Goal: Task Accomplishment & Management: Use online tool/utility

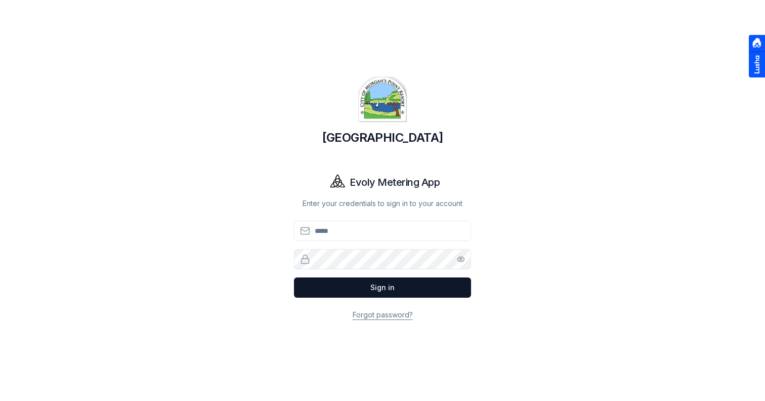
click at [344, 230] on input "Email" at bounding box center [382, 231] width 177 height 20
type input "**********"
click at [294, 277] on button "Sign in" at bounding box center [382, 287] width 177 height 20
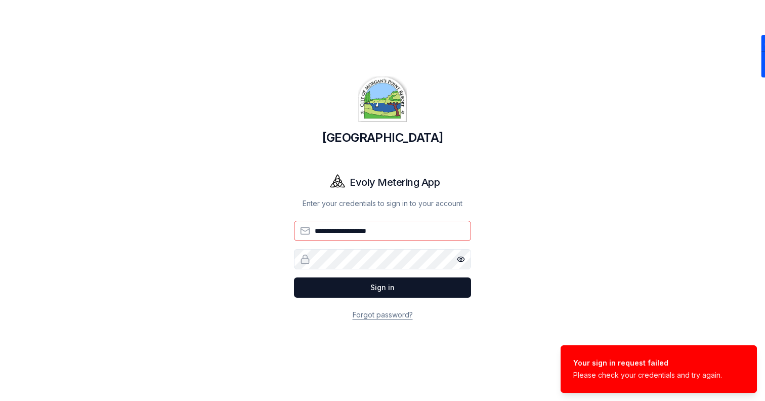
click at [451, 258] on button "Show password" at bounding box center [461, 259] width 20 height 20
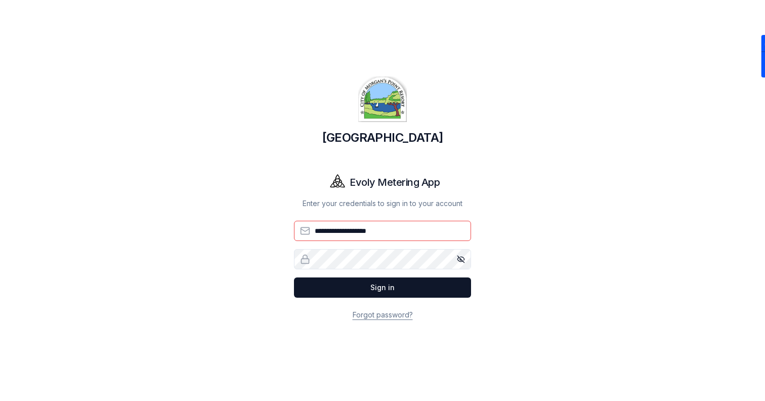
click at [294, 277] on button "Sign in" at bounding box center [382, 287] width 177 height 20
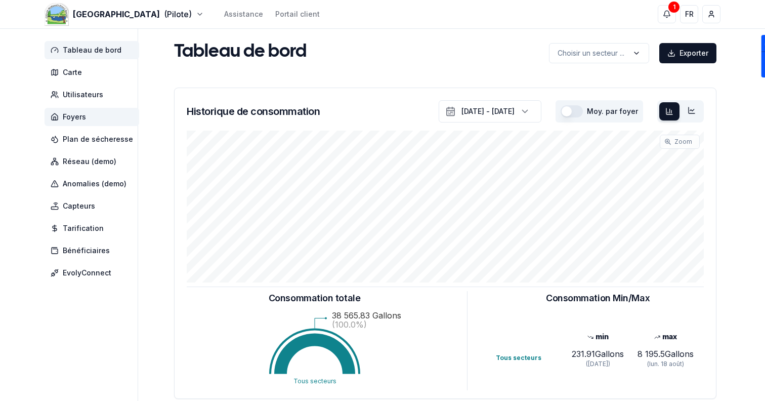
click at [70, 115] on span "Foyers" at bounding box center [74, 117] width 23 height 10
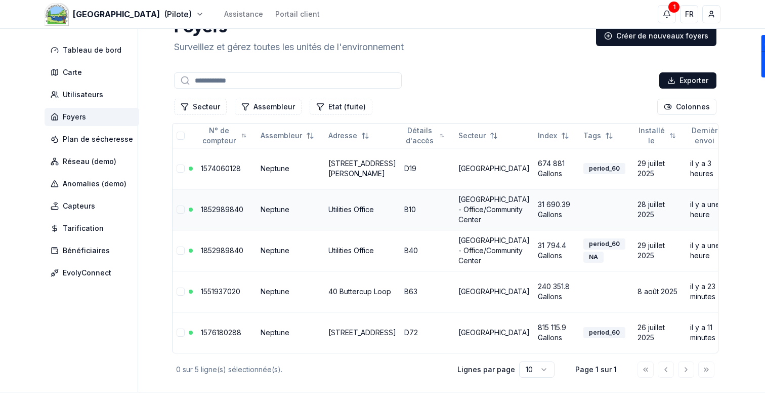
scroll to position [24, 0]
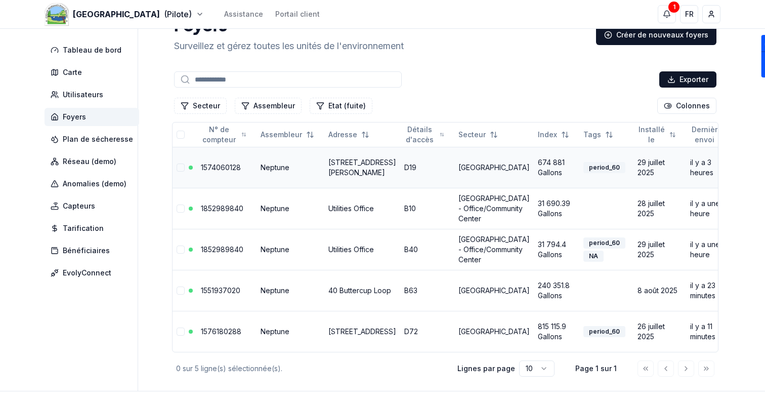
click at [349, 160] on link "[STREET_ADDRESS][PERSON_NAME]" at bounding box center [362, 167] width 68 height 19
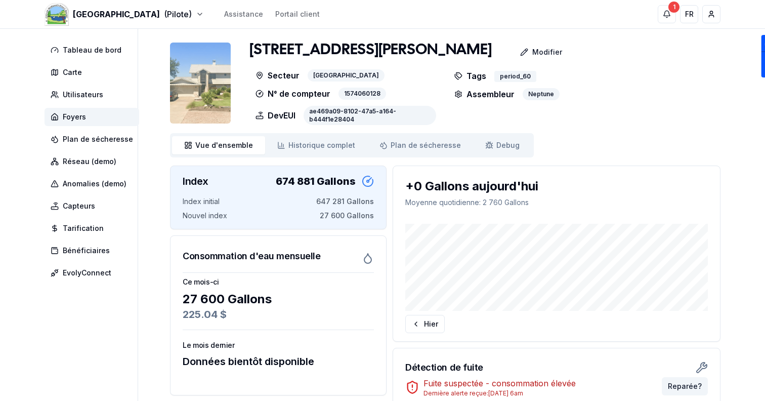
click at [203, 89] on img at bounding box center [200, 82] width 61 height 81
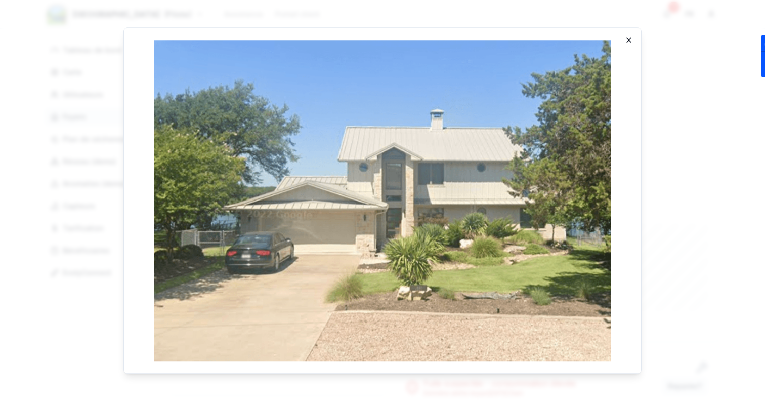
click at [626, 39] on icon "button" at bounding box center [629, 40] width 8 height 8
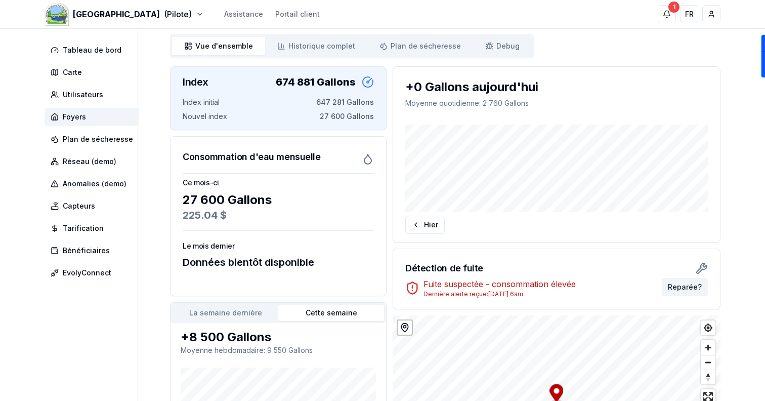
scroll to position [100, 0]
click at [496, 42] on span "Debug" at bounding box center [507, 45] width 23 height 10
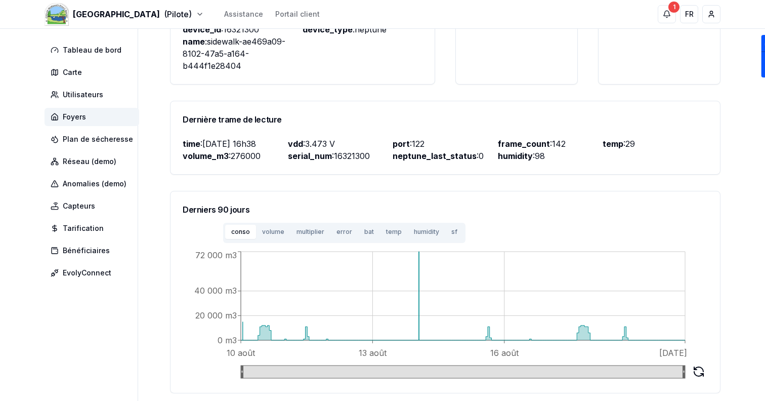
scroll to position [274, 0]
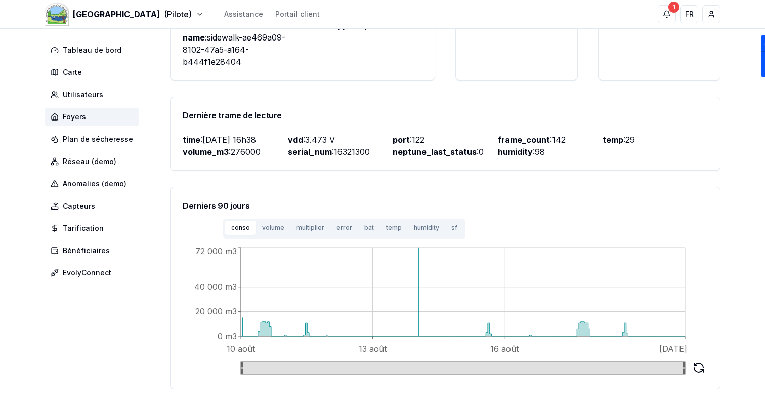
click at [431, 229] on button "humidity" at bounding box center [426, 228] width 37 height 14
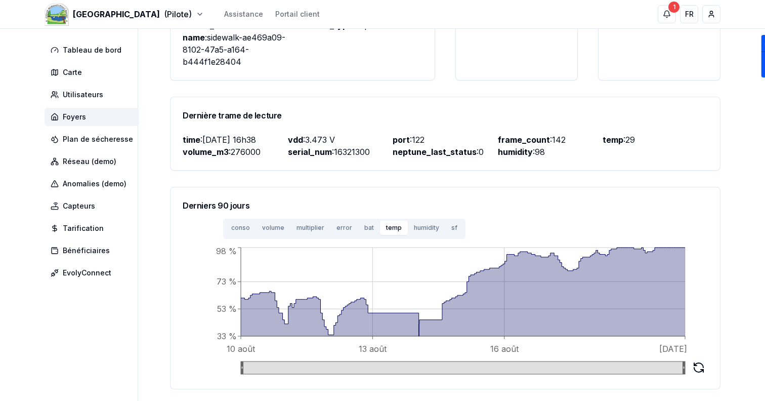
click at [380, 229] on button "temp" at bounding box center [394, 228] width 28 height 14
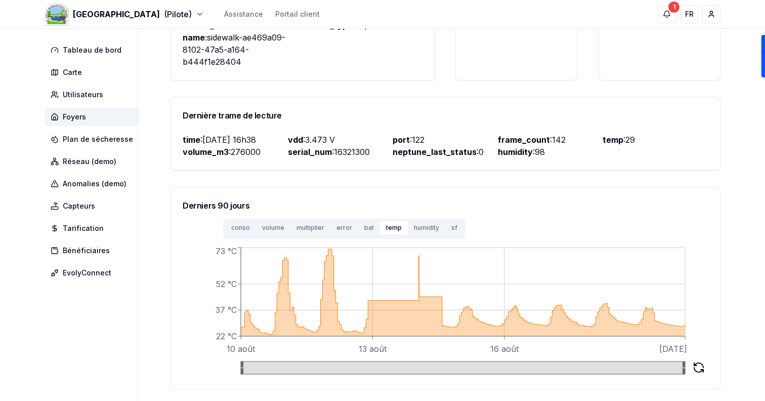
click at [416, 226] on button "humidity" at bounding box center [426, 228] width 37 height 14
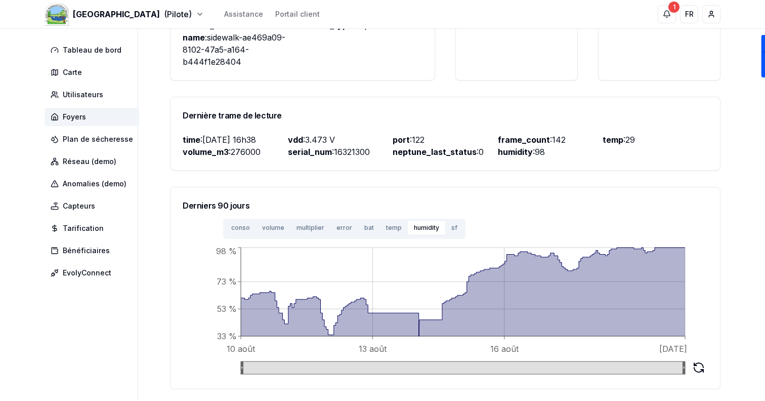
click at [383, 229] on button "temp" at bounding box center [394, 228] width 28 height 14
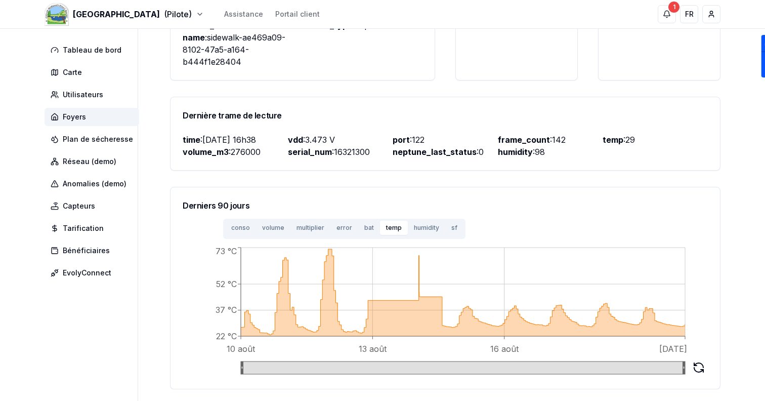
click at [420, 227] on button "humidity" at bounding box center [426, 228] width 37 height 14
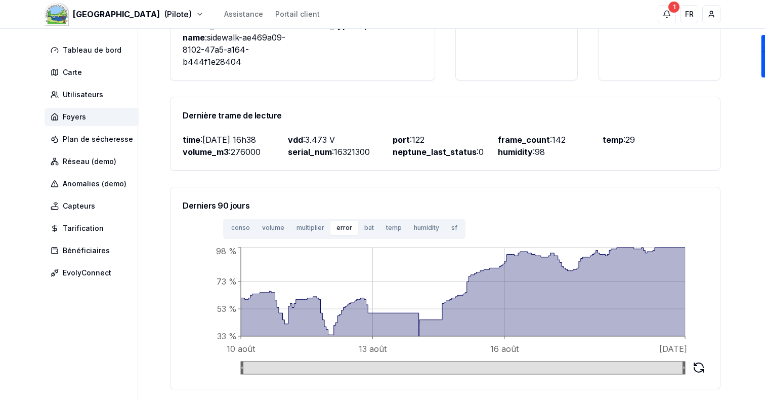
click at [340, 229] on button "error" at bounding box center [344, 228] width 28 height 14
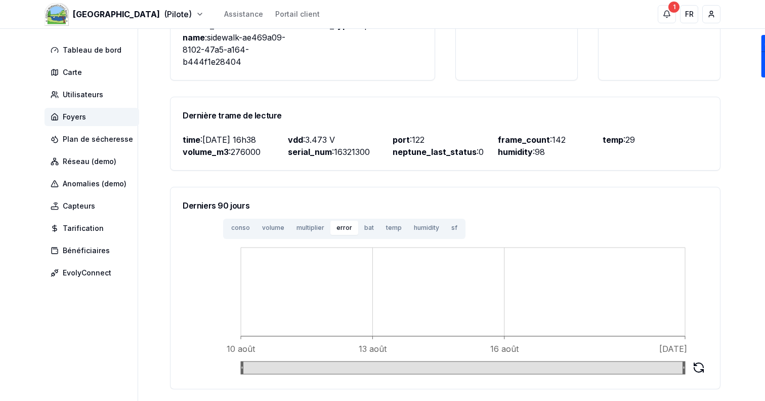
click at [368, 229] on button "bat" at bounding box center [369, 228] width 22 height 14
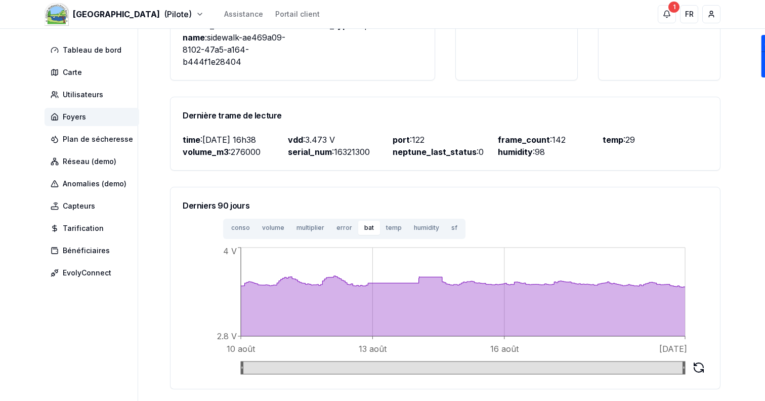
click at [265, 227] on button "volume" at bounding box center [273, 228] width 34 height 14
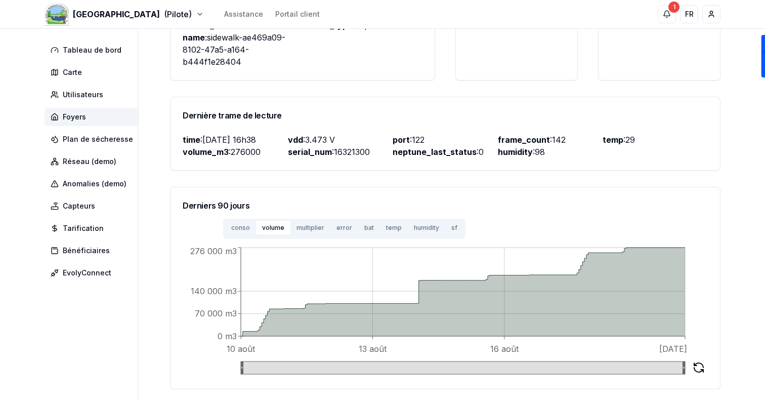
click at [233, 237] on div "conso volume multiplier error bat temp humidity sf" at bounding box center [344, 228] width 242 height 20
click at [317, 229] on button "multiplier" at bounding box center [310, 228] width 40 height 14
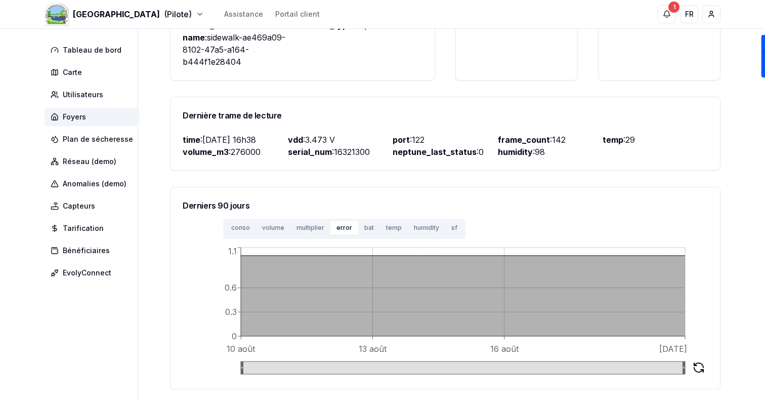
click at [341, 226] on button "error" at bounding box center [344, 228] width 28 height 14
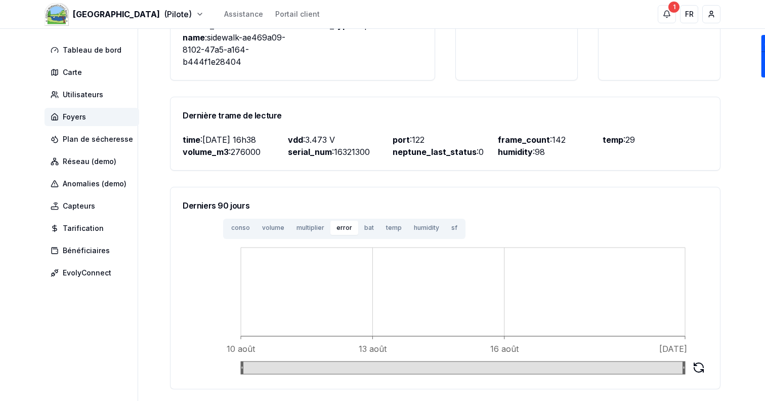
click at [380, 227] on button "temp" at bounding box center [394, 228] width 28 height 14
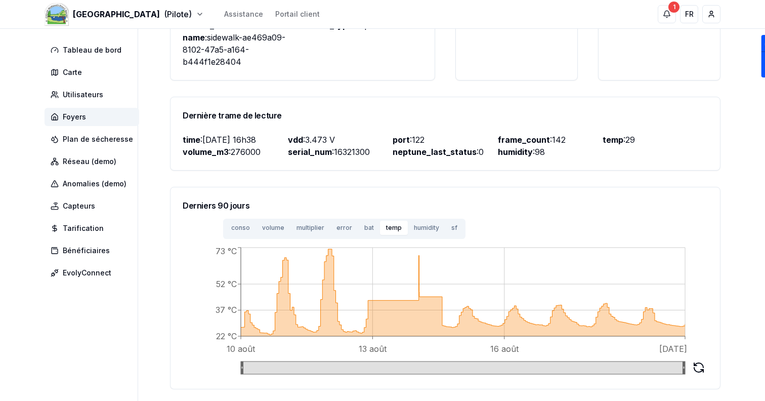
click at [368, 226] on button "bat" at bounding box center [369, 228] width 22 height 14
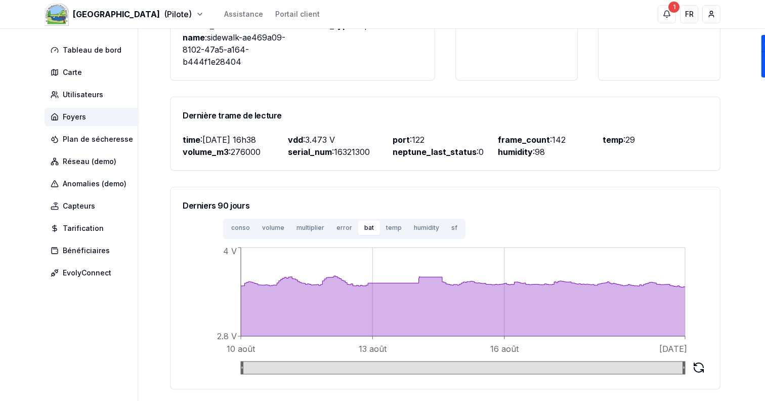
click at [412, 226] on button "humidity" at bounding box center [426, 228] width 37 height 14
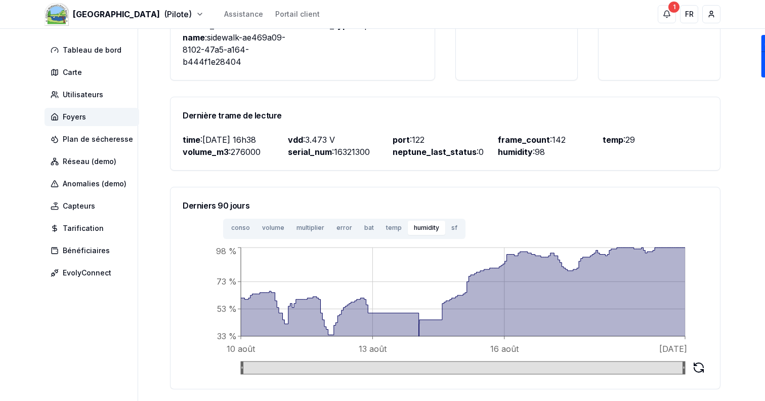
click at [449, 226] on button "sf" at bounding box center [454, 228] width 18 height 14
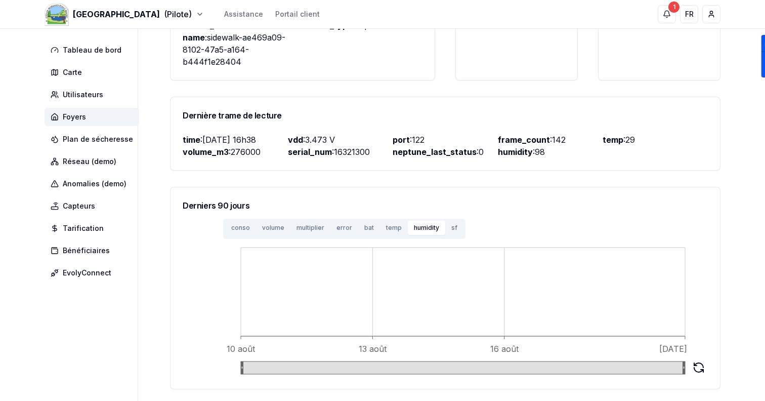
click at [415, 229] on button "humidity" at bounding box center [426, 228] width 37 height 14
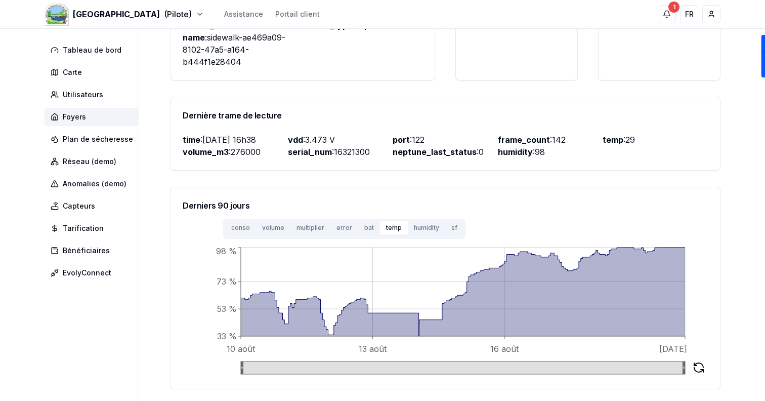
click at [384, 224] on button "temp" at bounding box center [394, 228] width 28 height 14
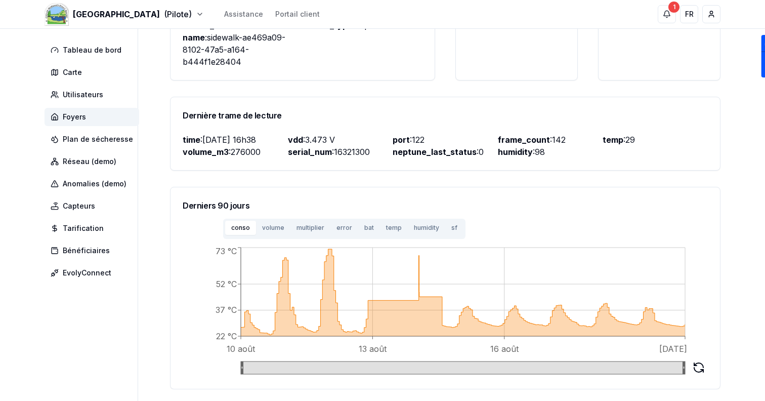
click at [250, 227] on button "conso" at bounding box center [240, 228] width 31 height 14
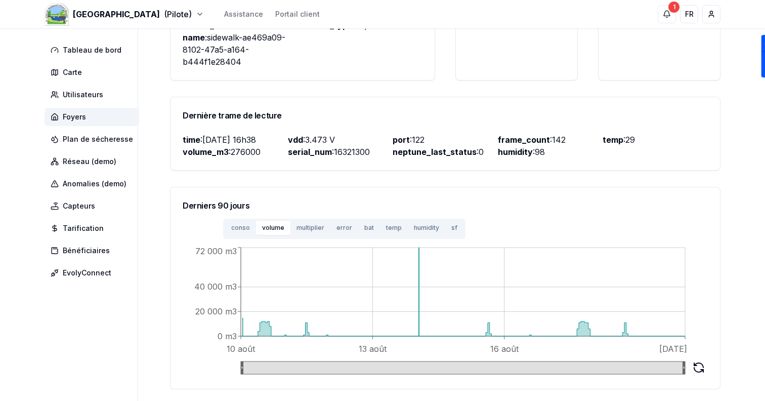
click at [261, 230] on button "volume" at bounding box center [273, 228] width 34 height 14
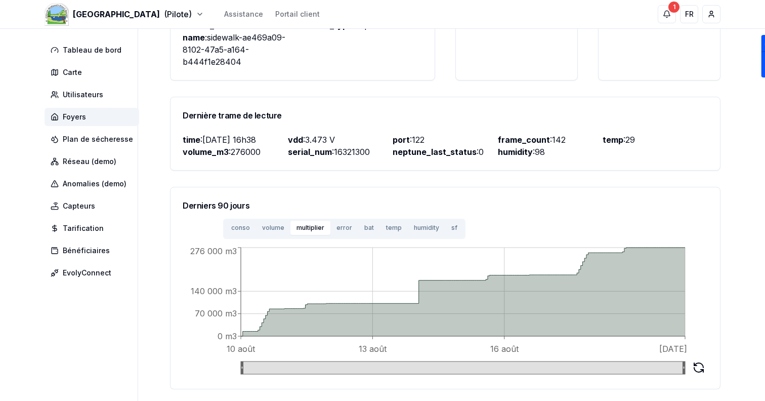
click at [312, 225] on button "multiplier" at bounding box center [310, 228] width 40 height 14
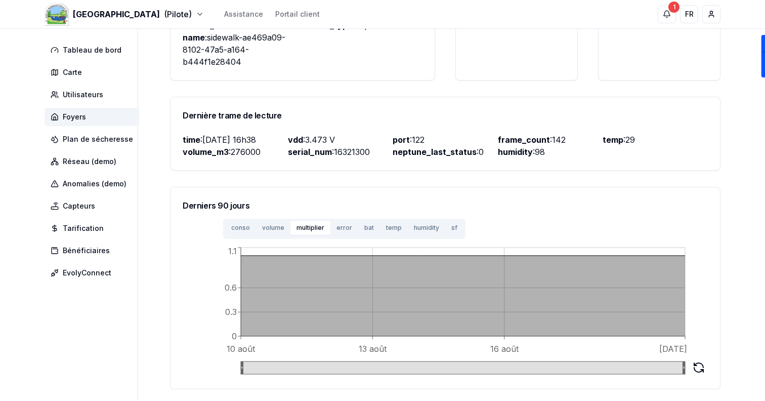
click at [358, 226] on button "bat" at bounding box center [369, 228] width 22 height 14
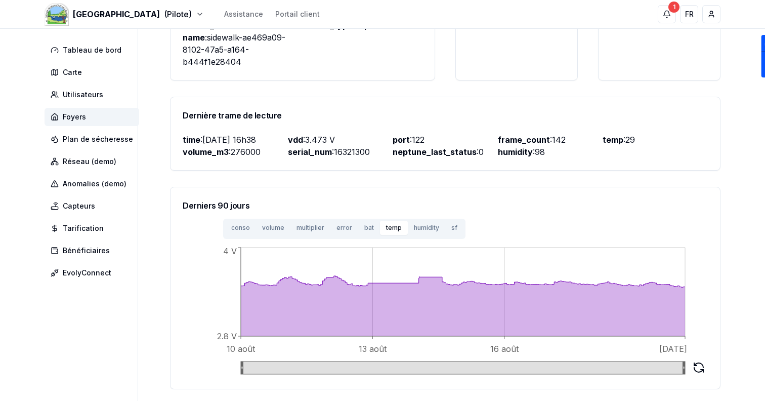
click at [383, 228] on button "temp" at bounding box center [394, 228] width 28 height 14
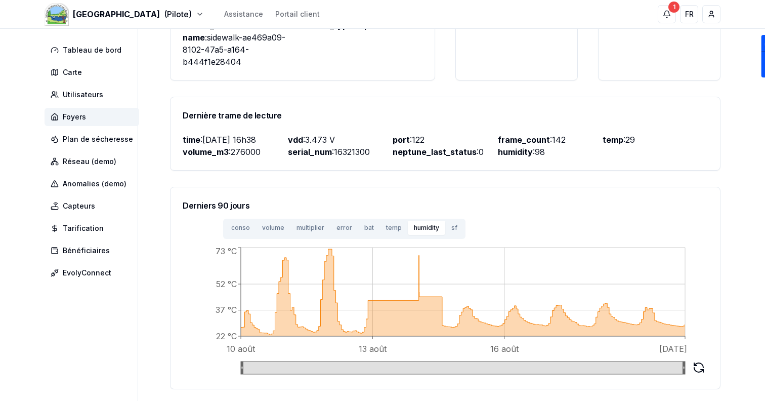
click at [411, 222] on button "humidity" at bounding box center [426, 228] width 37 height 14
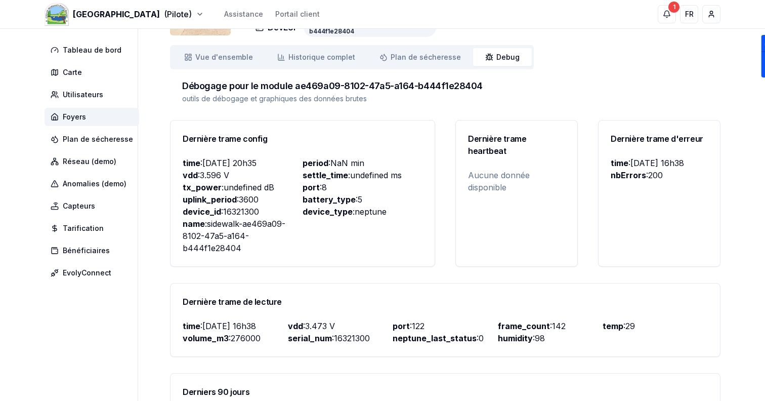
scroll to position [0, 0]
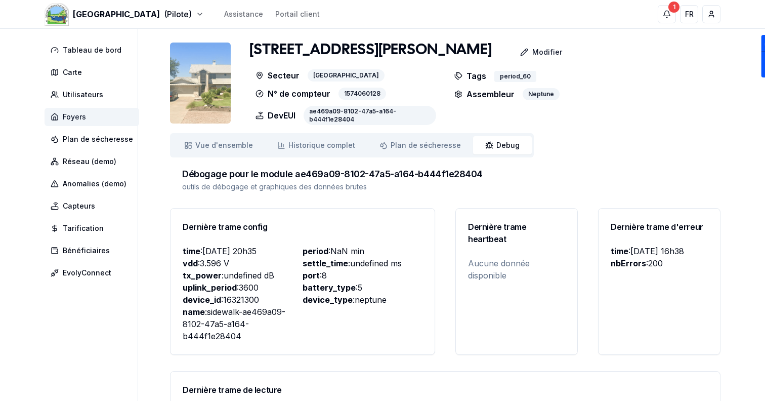
click at [118, 113] on span "Foyers" at bounding box center [92, 117] width 95 height 18
